Goal: Task Accomplishment & Management: Complete application form

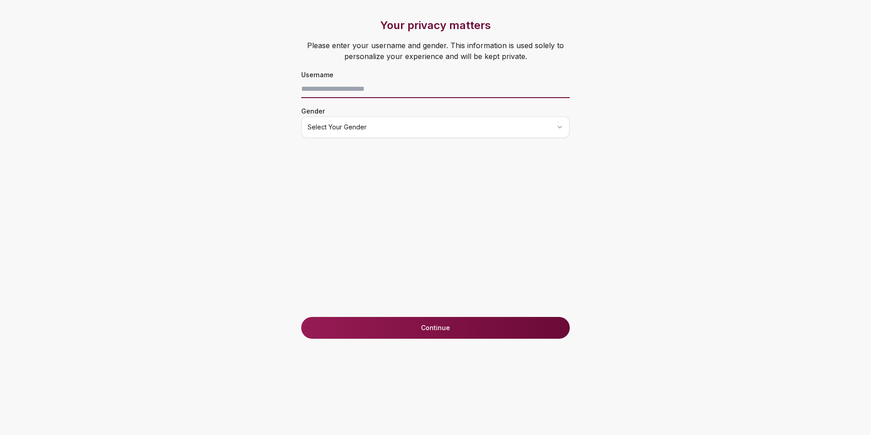
click at [388, 91] on input at bounding box center [435, 89] width 269 height 18
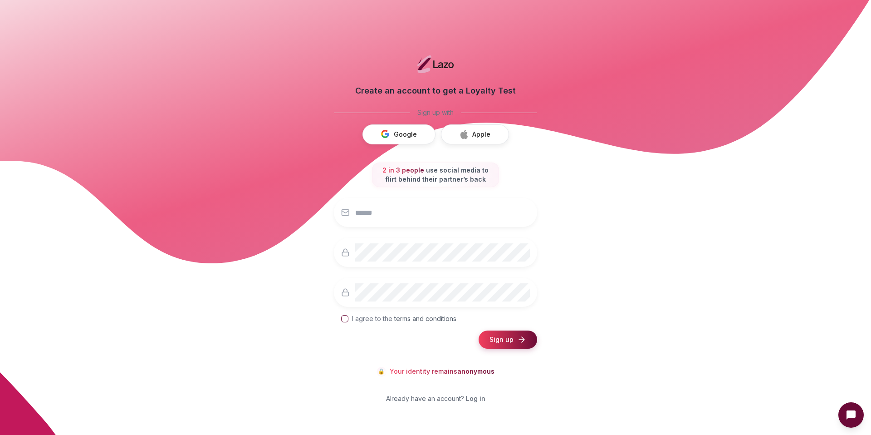
scroll to position [2, 0]
